Goal: Task Accomplishment & Management: Manage account settings

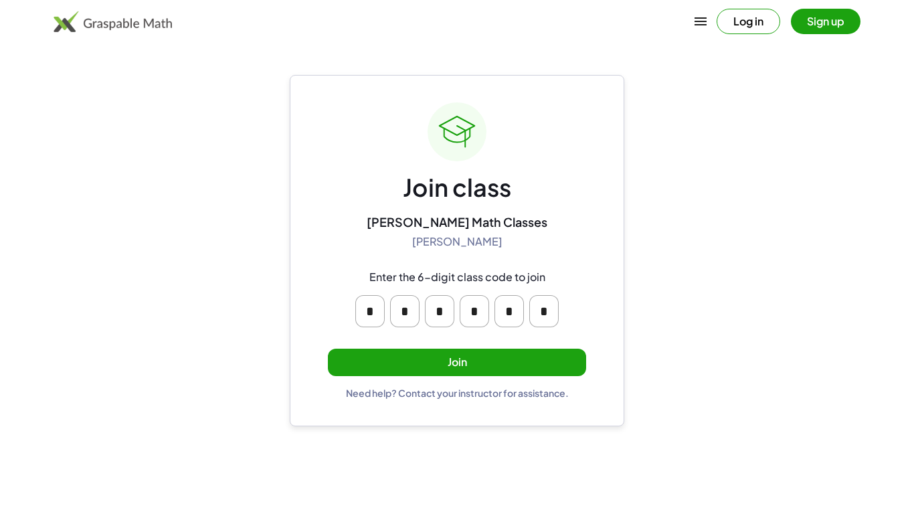
click at [405, 358] on button "Join" at bounding box center [457, 361] width 258 height 27
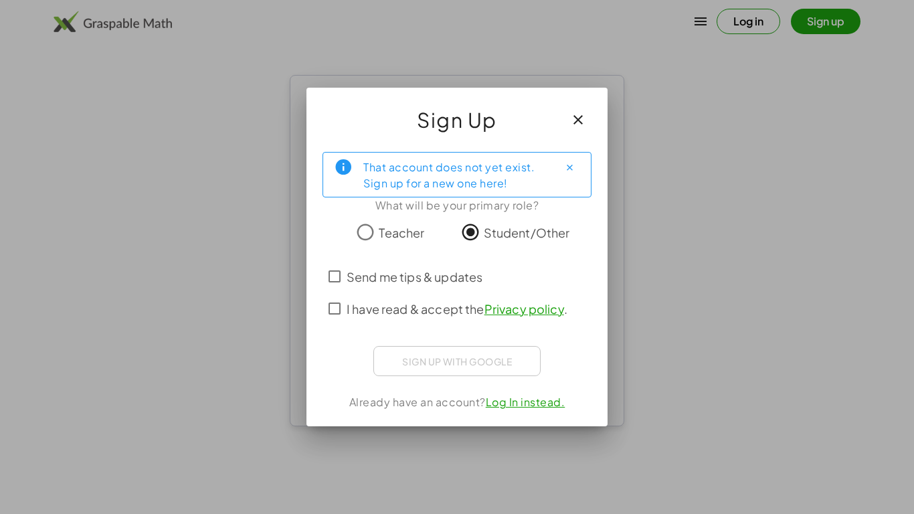
click at [366, 314] on span "I have read & accept the Privacy policy ." at bounding box center [456, 309] width 221 height 18
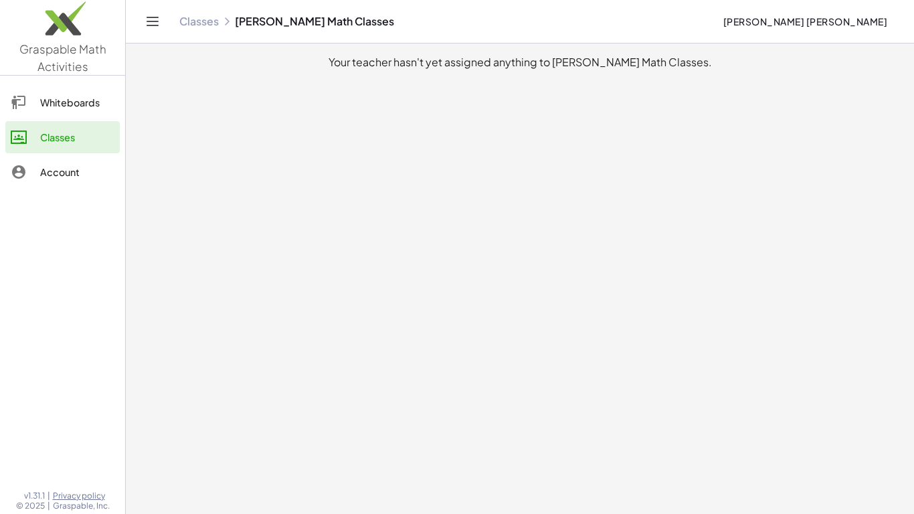
click at [772, 28] on button "[PERSON_NAME] [PERSON_NAME]" at bounding box center [805, 21] width 186 height 24
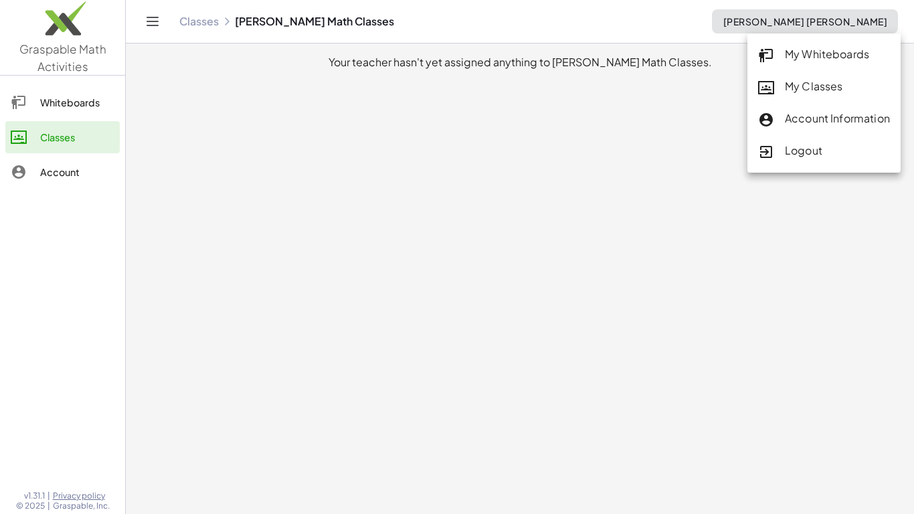
click at [786, 99] on link "My Classes" at bounding box center [823, 87] width 153 height 32
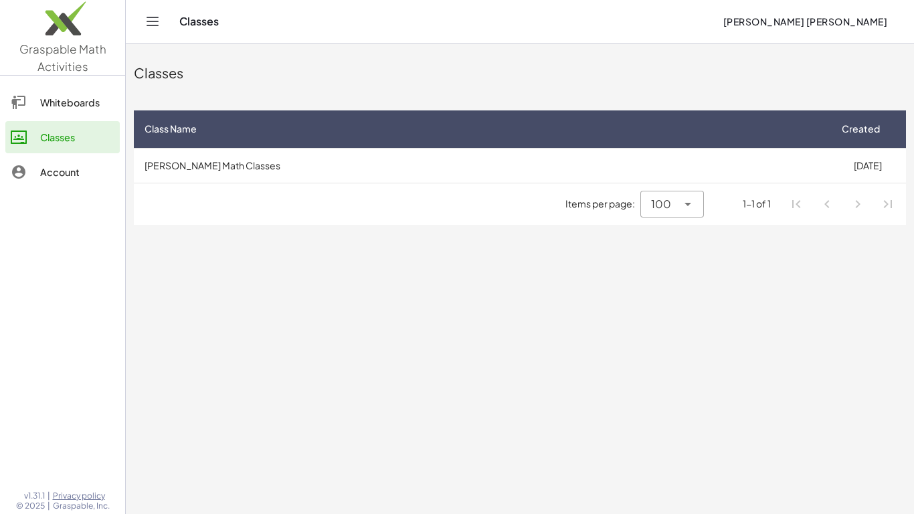
click at [786, 99] on div "Classes Class Name Created [PERSON_NAME] Math Classes [DATE] Items per page: 10…" at bounding box center [520, 137] width 788 height 189
